Goal: Navigation & Orientation: Find specific page/section

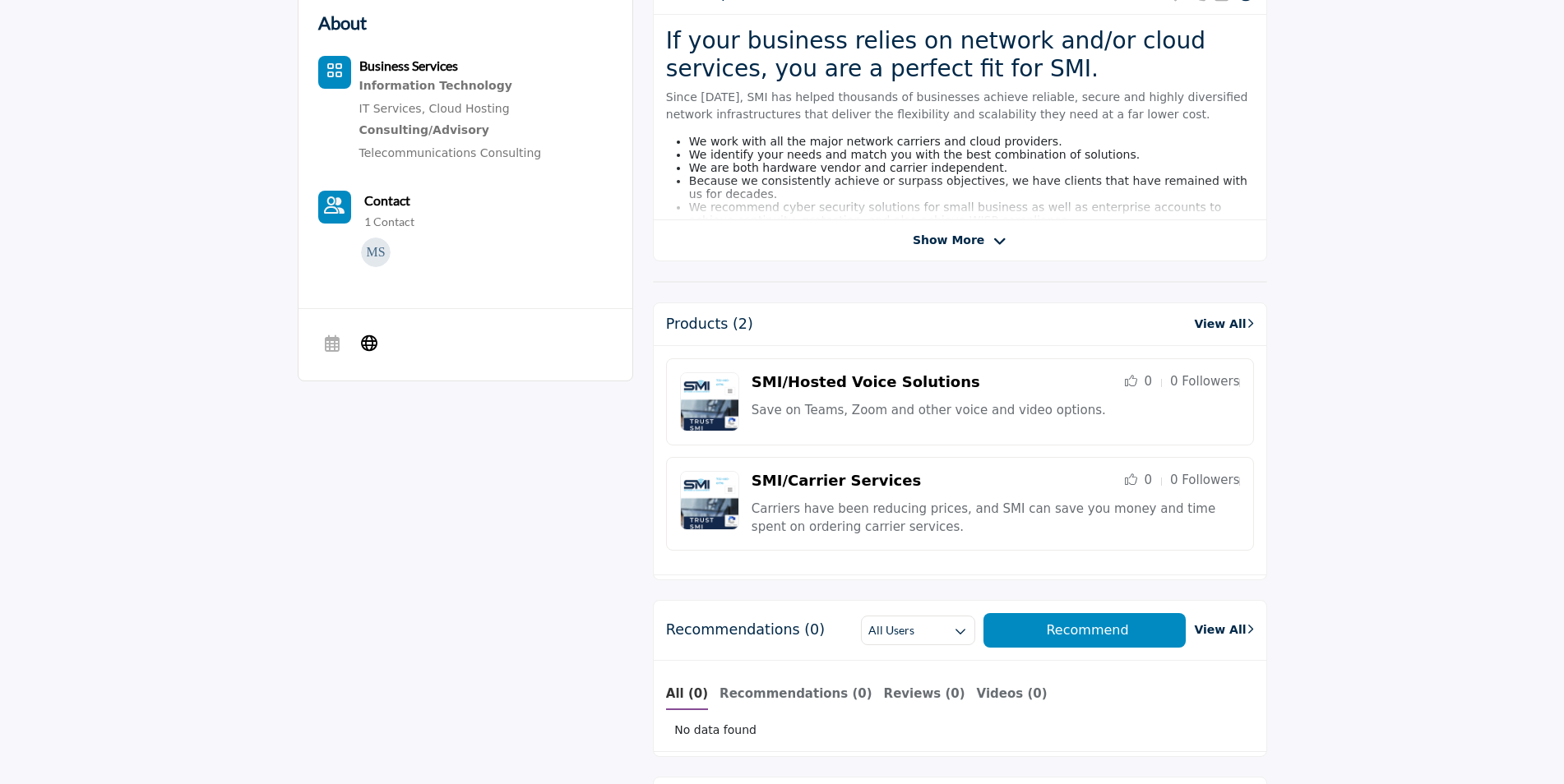
scroll to position [493, 0]
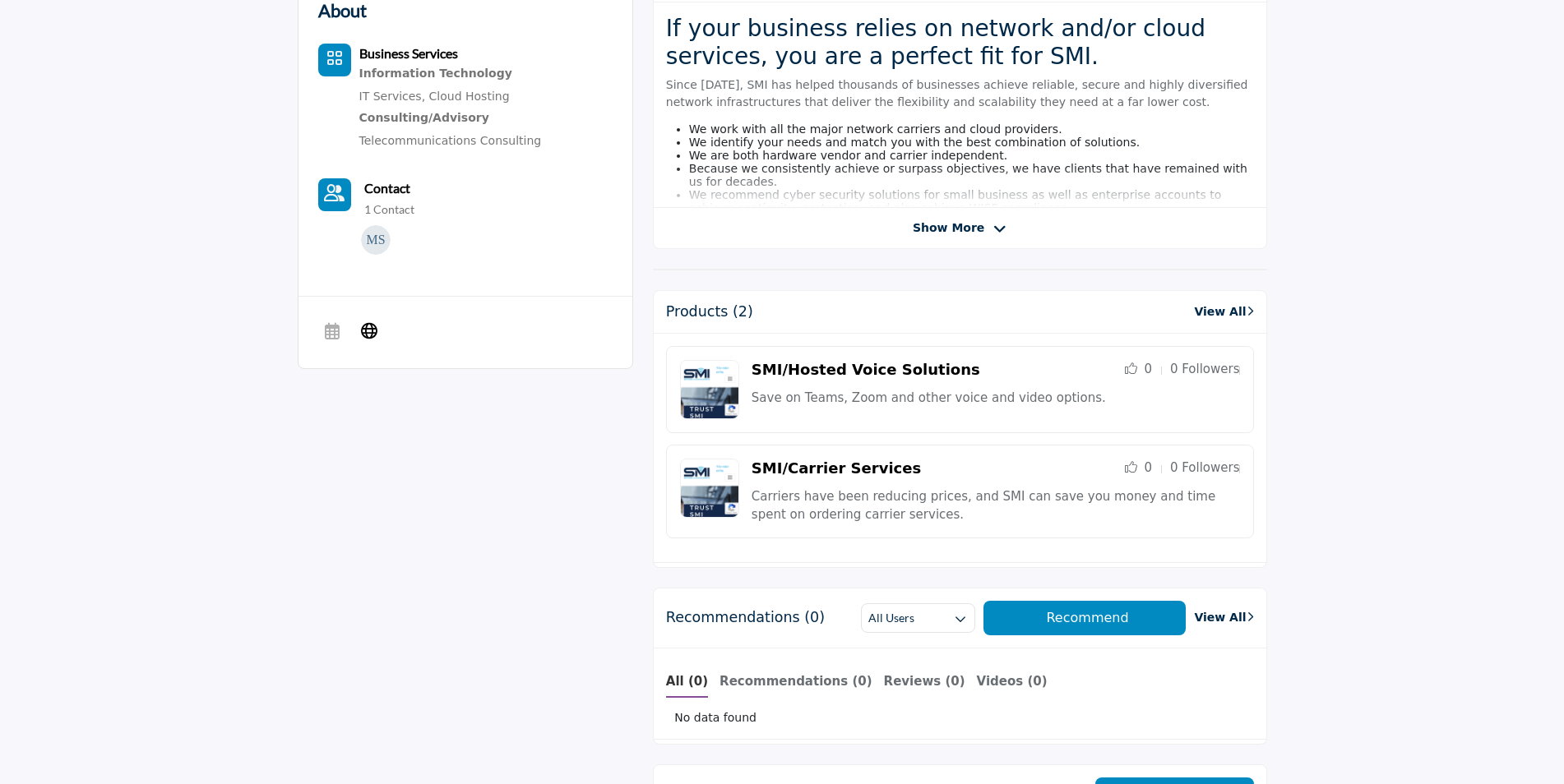
click at [1219, 307] on link "View All" at bounding box center [1224, 312] width 59 height 17
